Goal: Check status: Check status

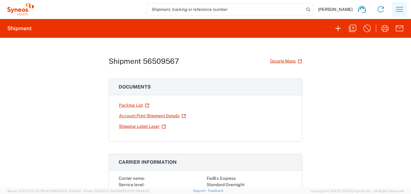
click at [397, 7] on icon "button" at bounding box center [399, 10] width 10 height 10
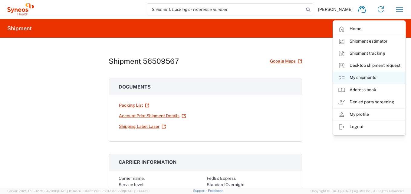
click at [372, 77] on link "My shipments" at bounding box center [369, 78] width 72 height 12
